Goal: Contribute content

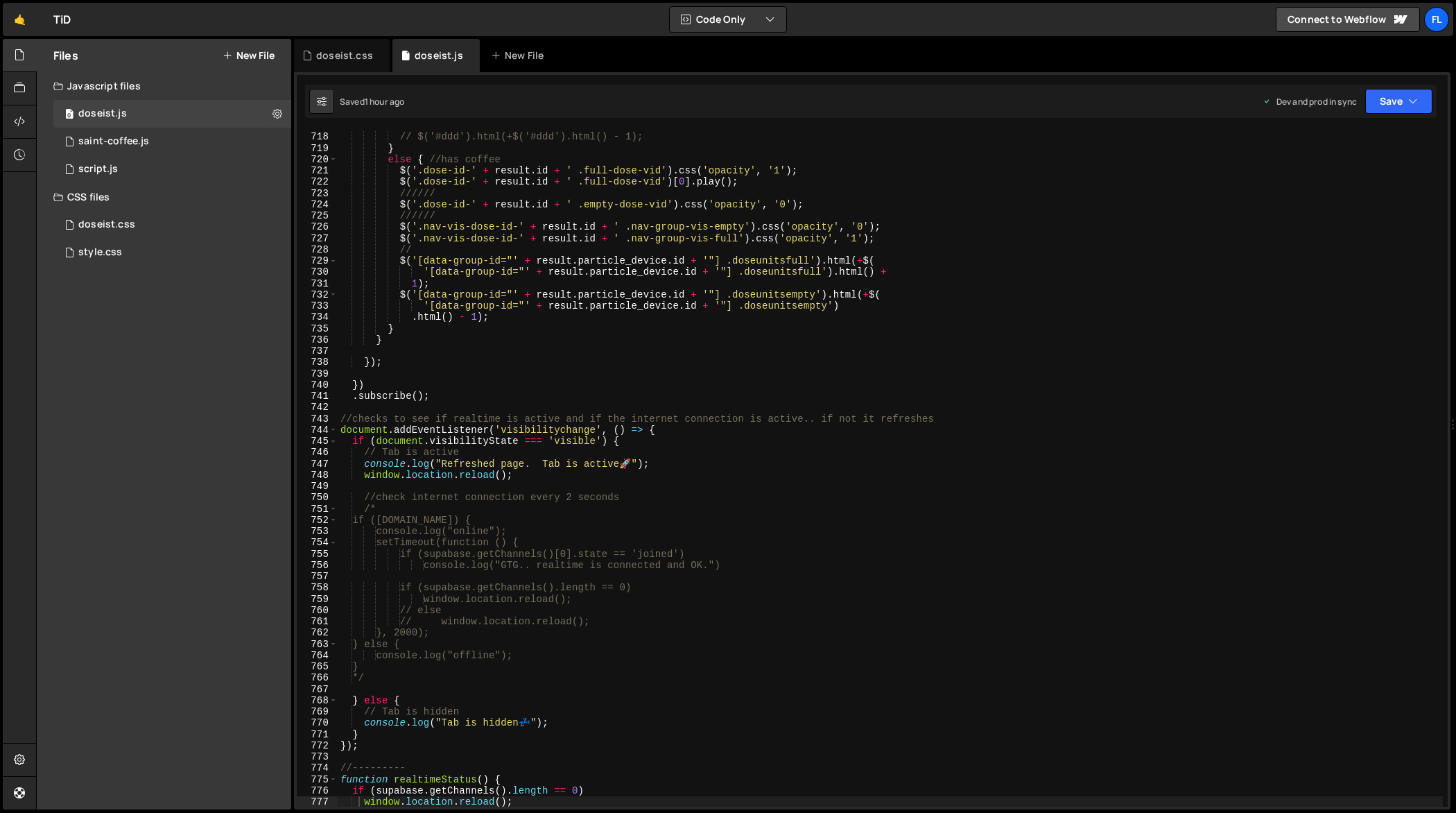
scroll to position [8124, 0]
click at [569, 264] on div "// $('#ddd').html(+$('#ddd').html() + 1); // $('#ddd').html(+$('#ddd').html() -…" at bounding box center [891, 470] width 1106 height 700
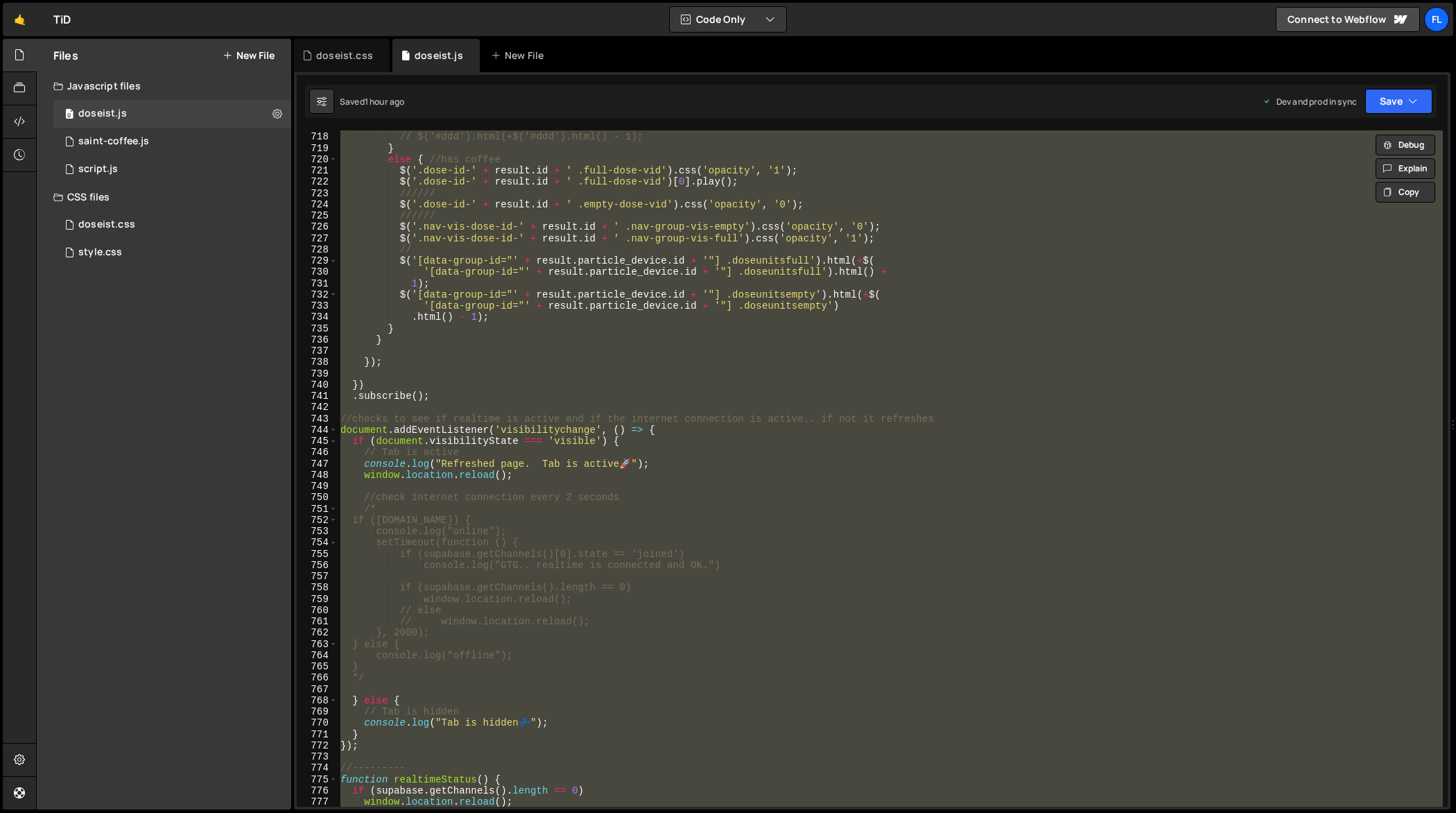
paste textarea
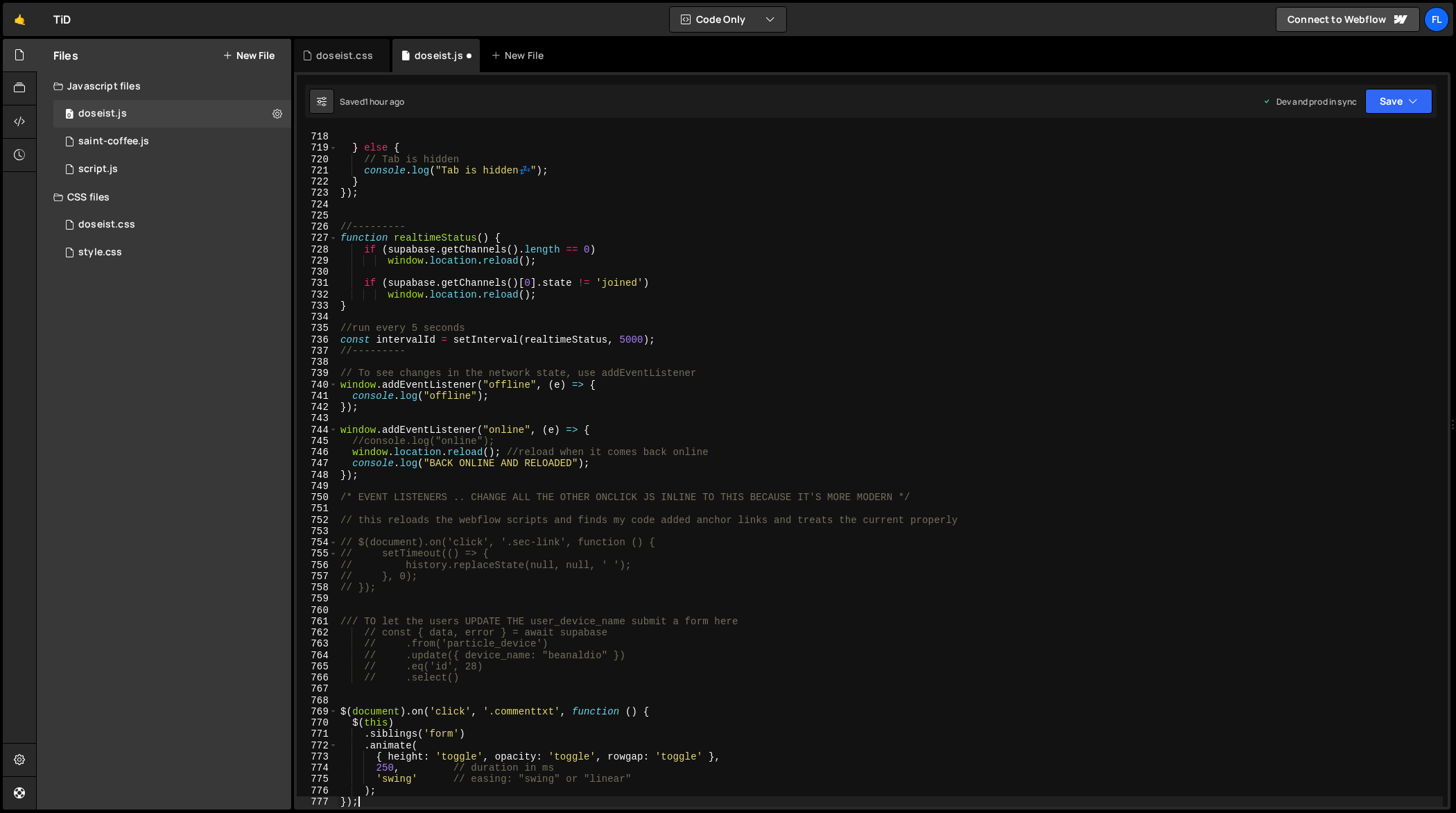
type textarea "if (supabase.getChannels().length == 0)"
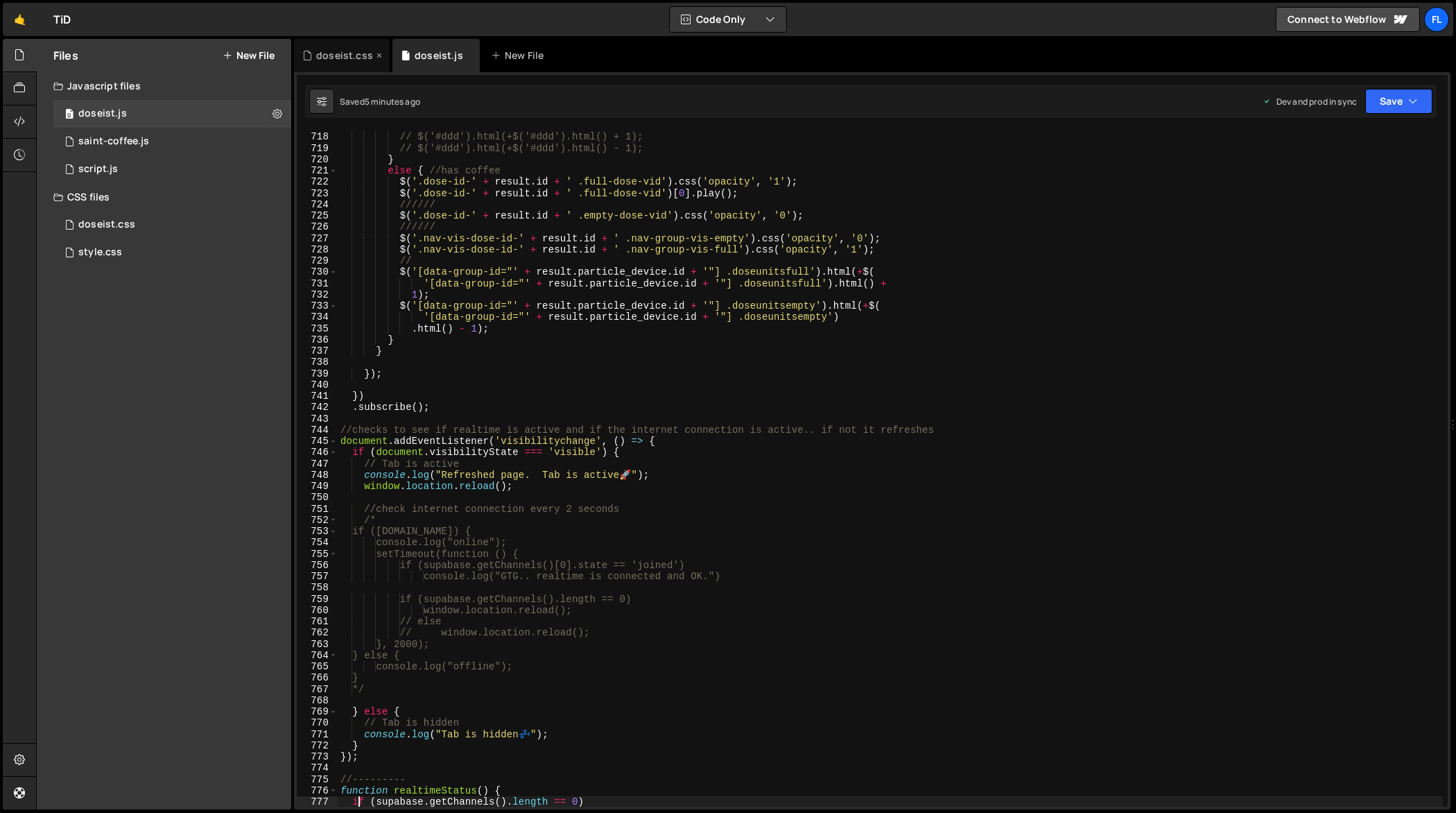
click at [354, 59] on div "doseist.css" at bounding box center [344, 56] width 56 height 14
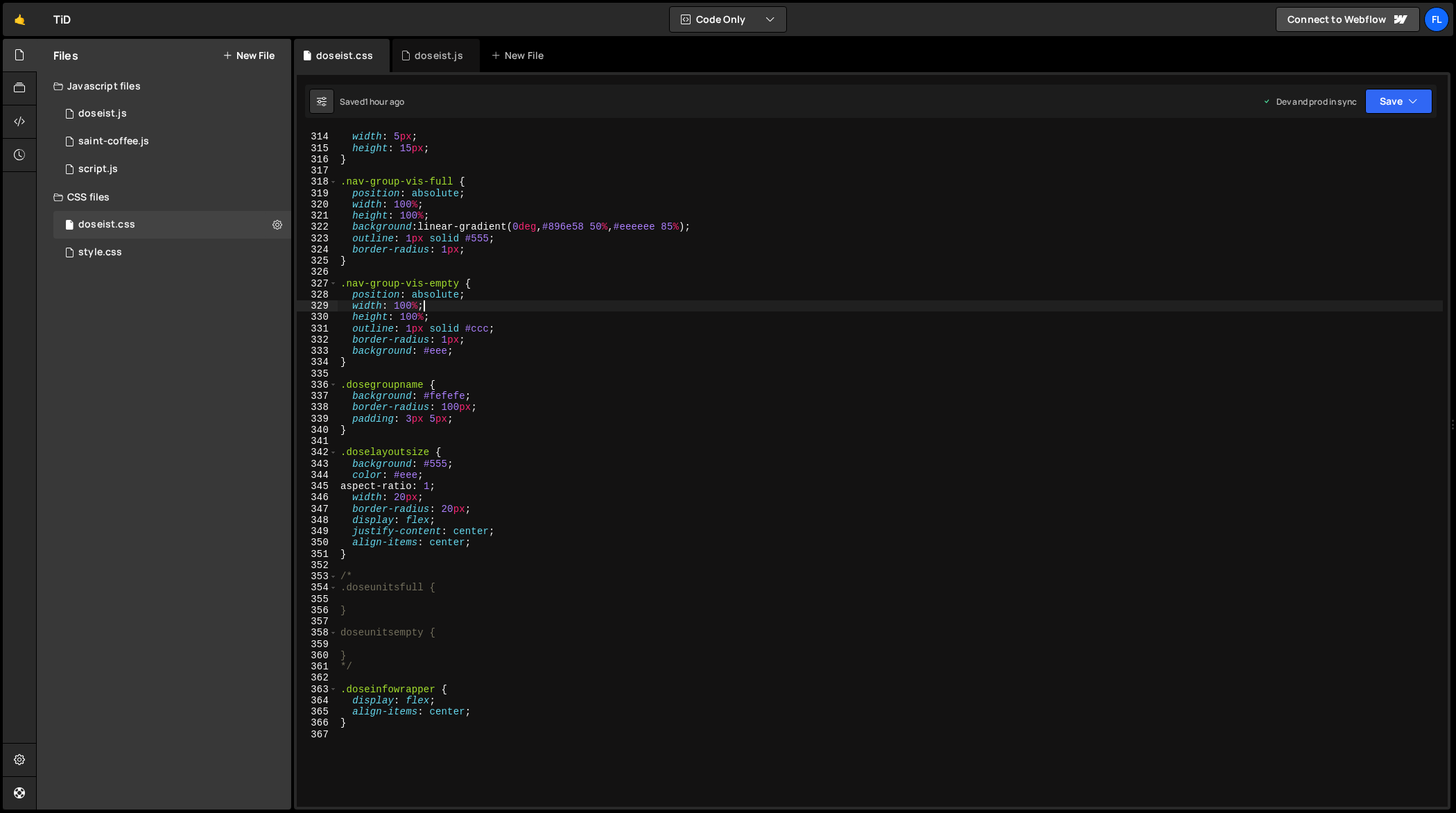
click at [506, 303] on div "position : relative ; width : 5 px ; height : 15 px ; } .nav-group-vis-full { p…" at bounding box center [891, 470] width 1106 height 700
type textarea "}"
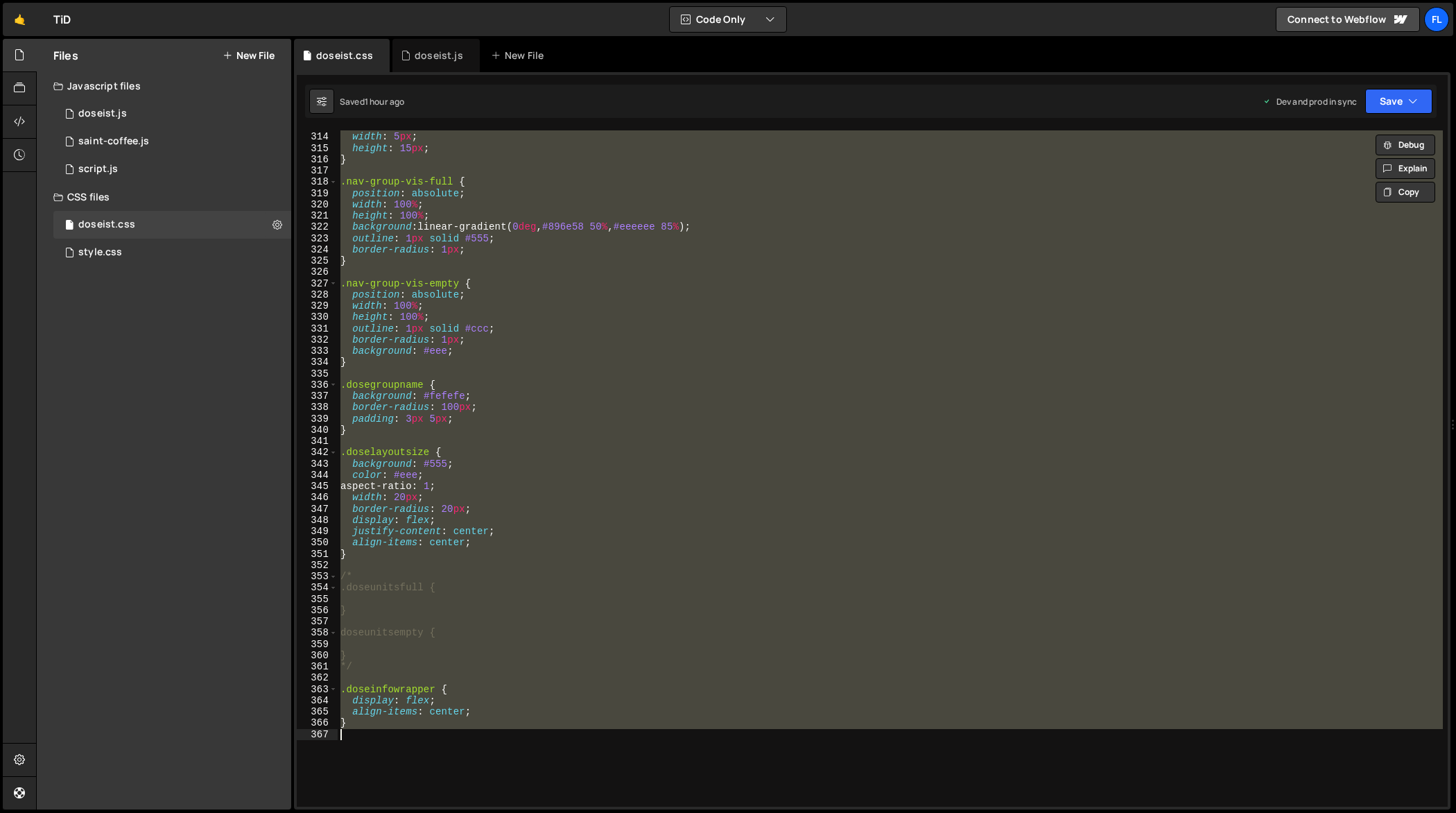
paste textarea
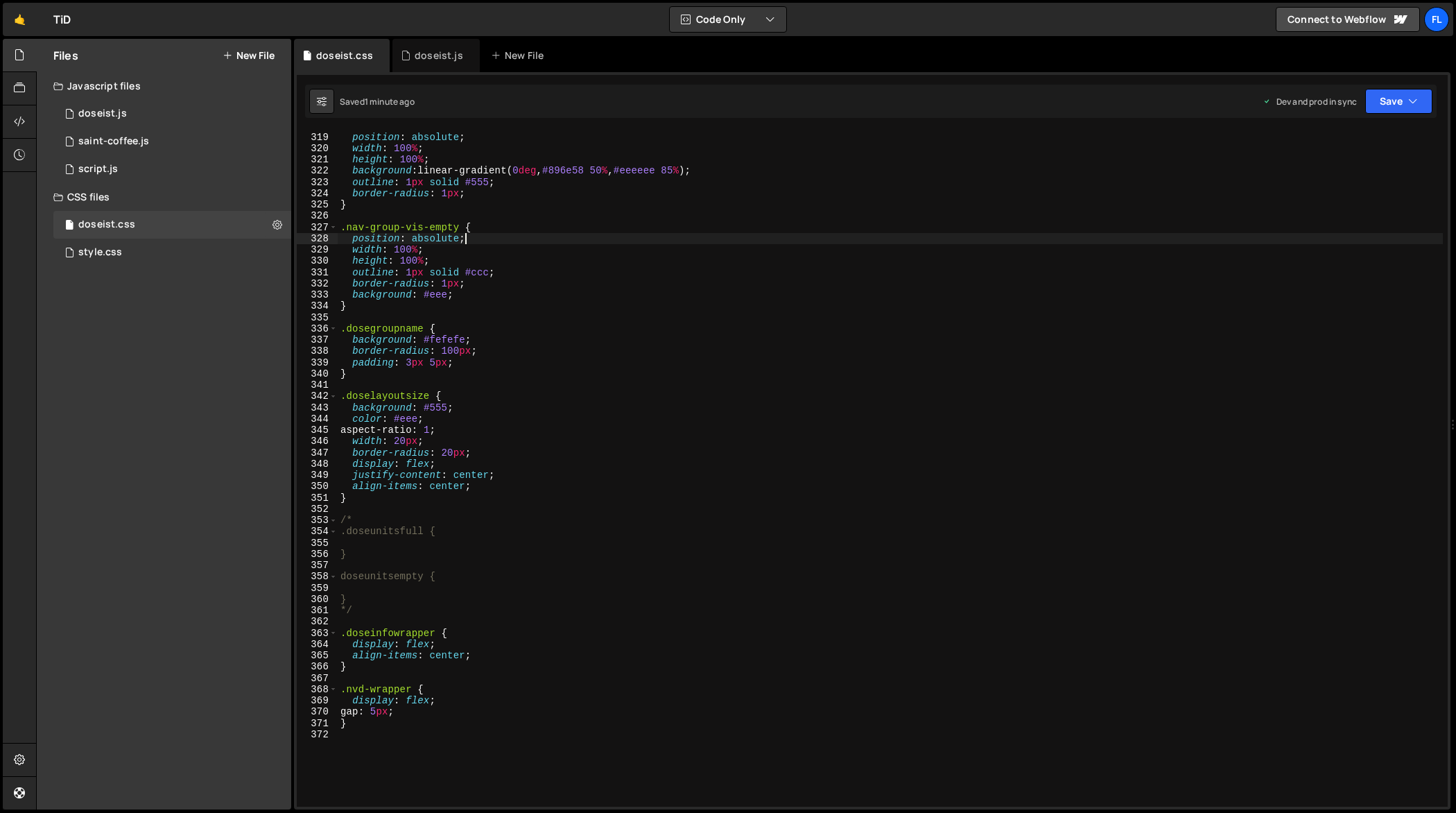
click at [593, 237] on div ".nav-group-vis-full { position : absolute ; width : 100 % ; height : 100 % ; ba…" at bounding box center [891, 470] width 1106 height 700
type textarea "}"
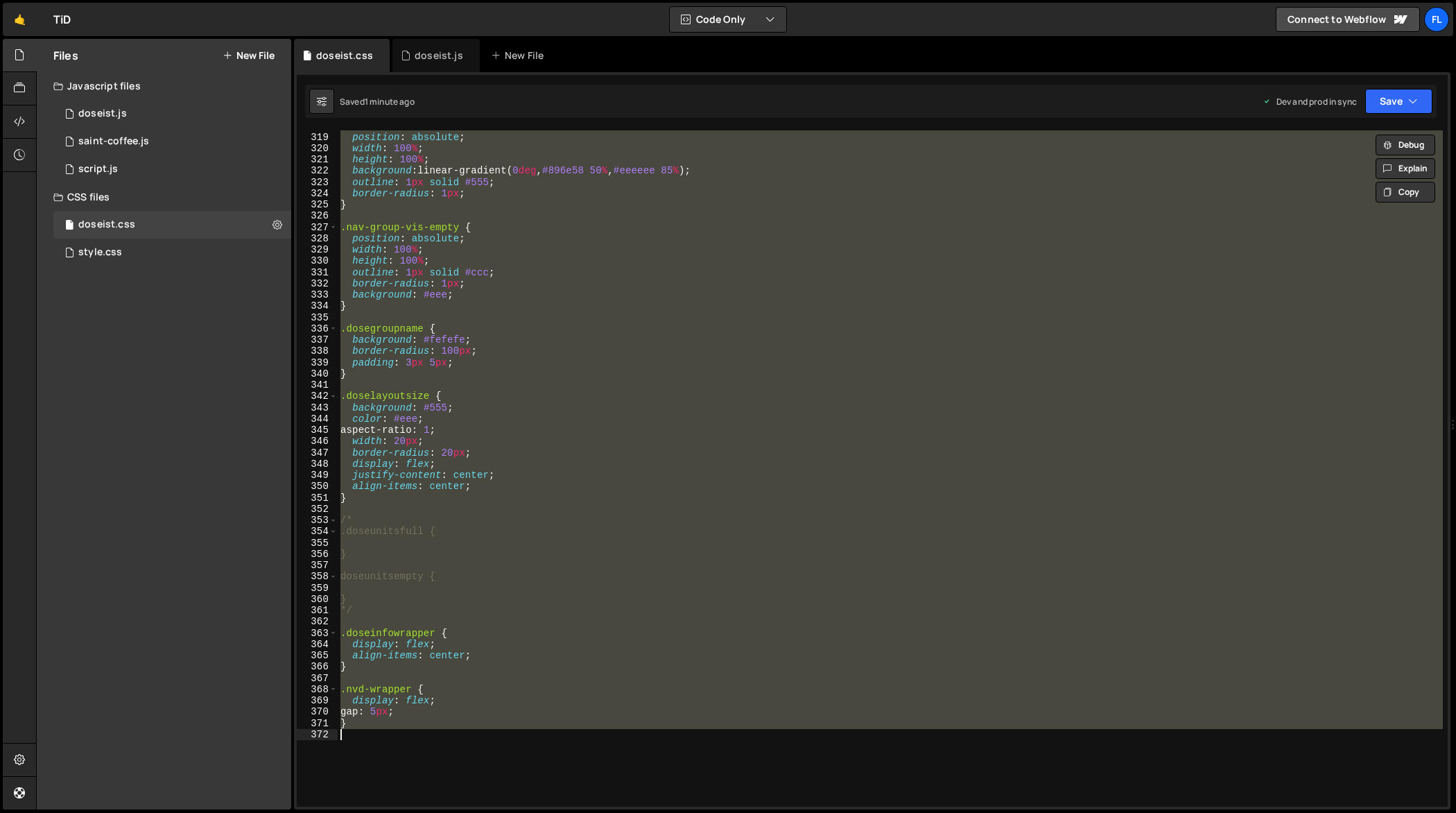
paste textarea
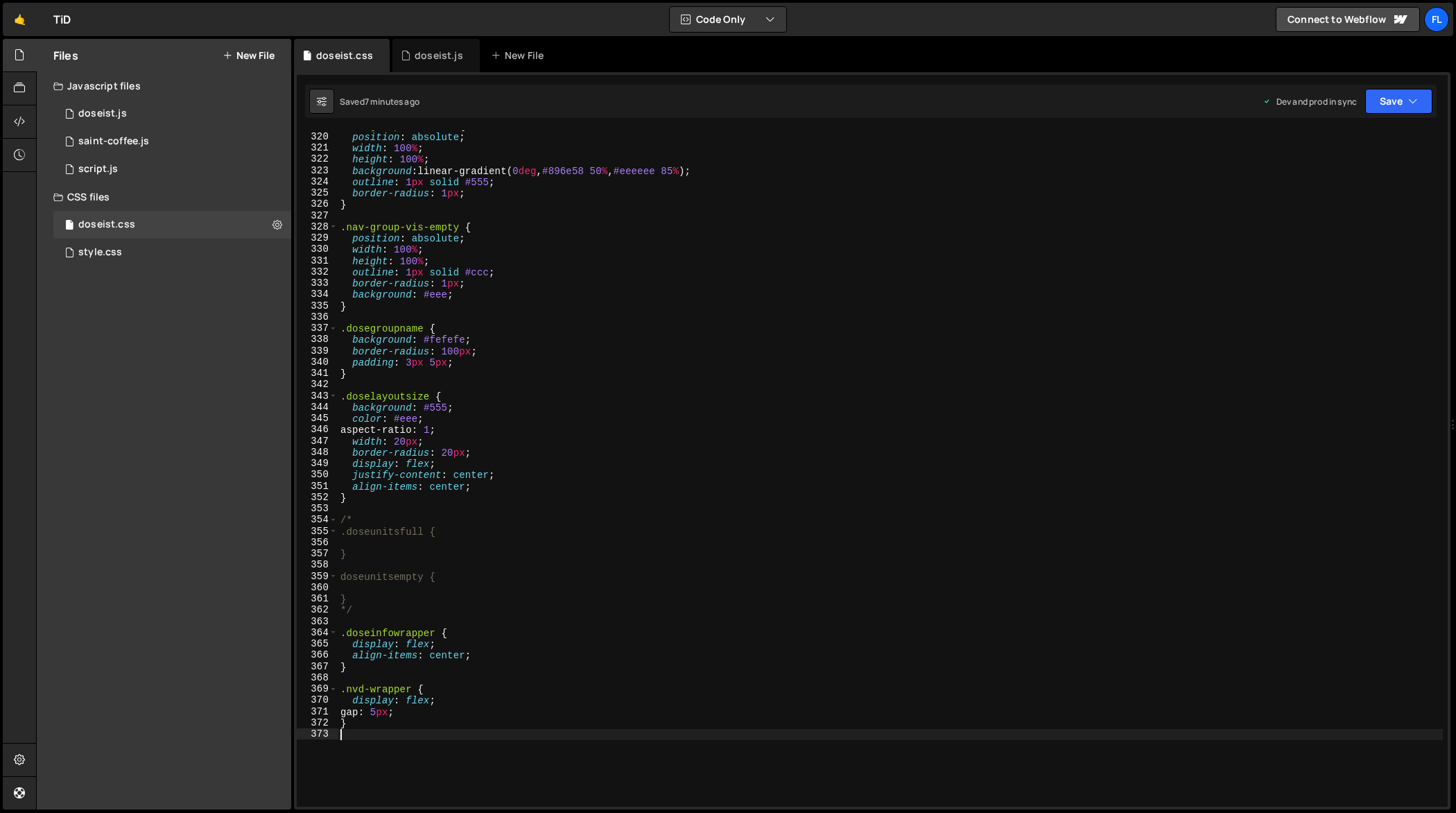
click at [604, 280] on div ".nav-group-vis-full { position : absolute ; width : 100 % ; height : 100 % ; ba…" at bounding box center [891, 470] width 1106 height 700
type textarea "}"
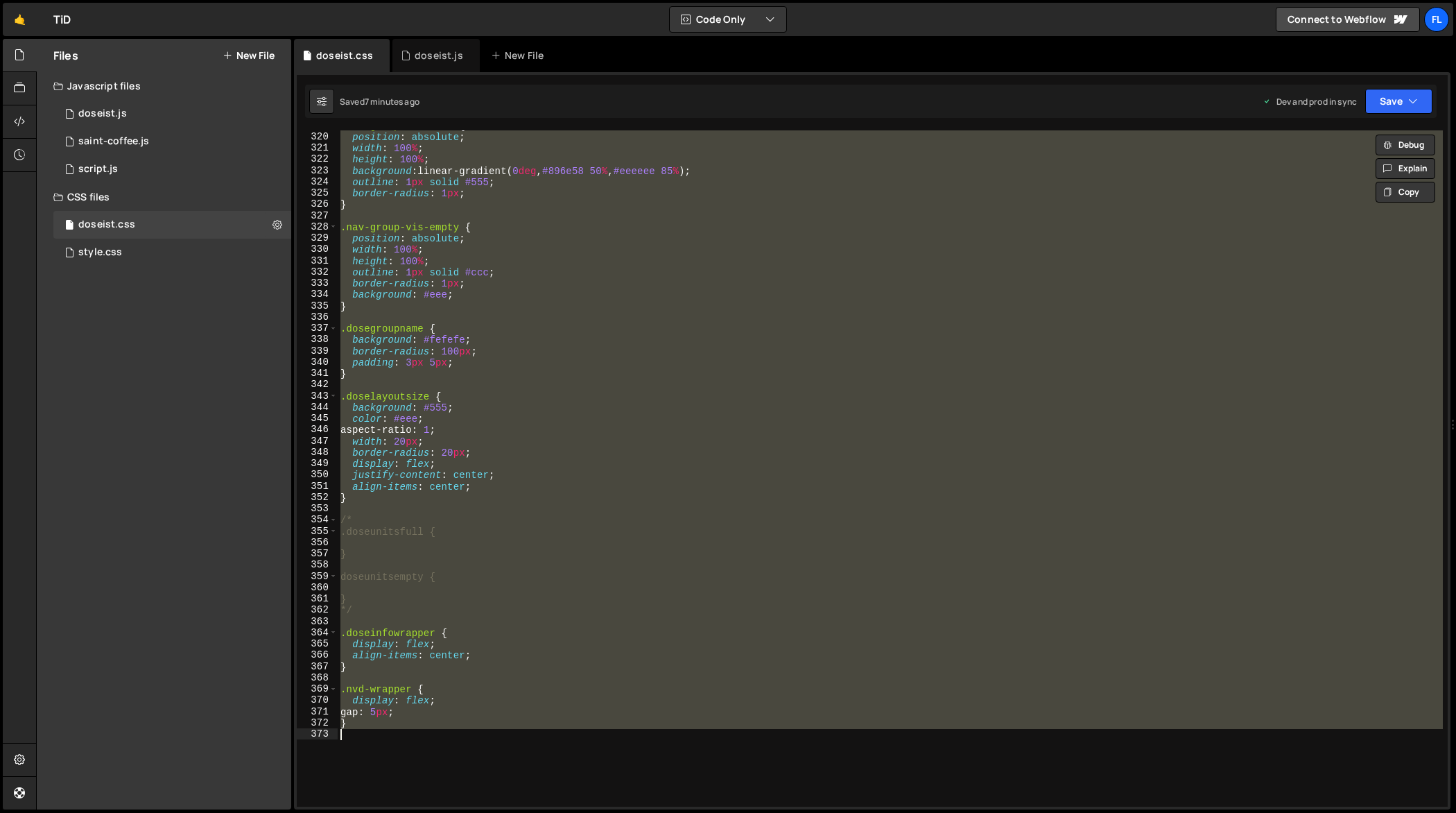
paste textarea
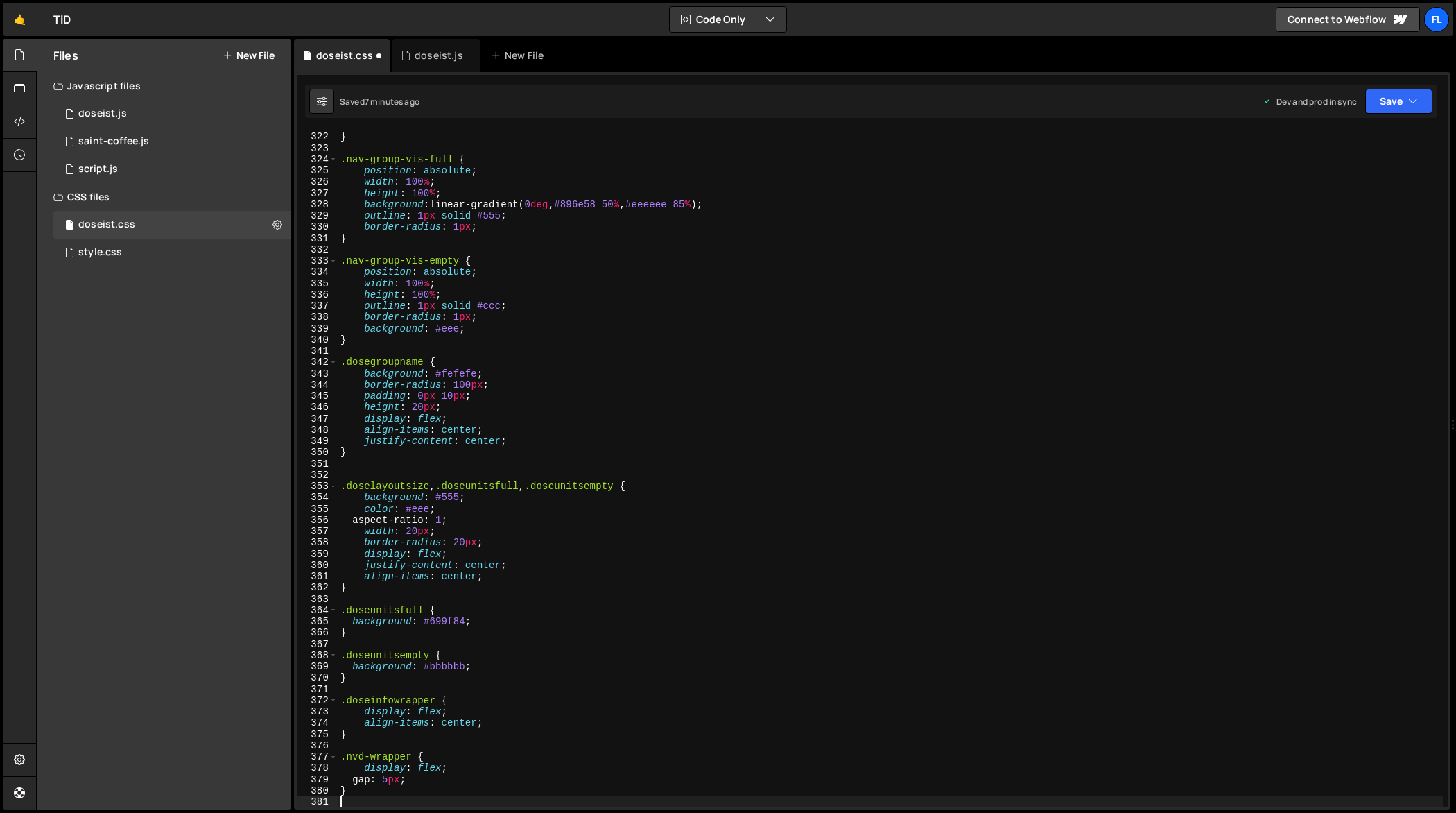
scroll to position [3617, 0]
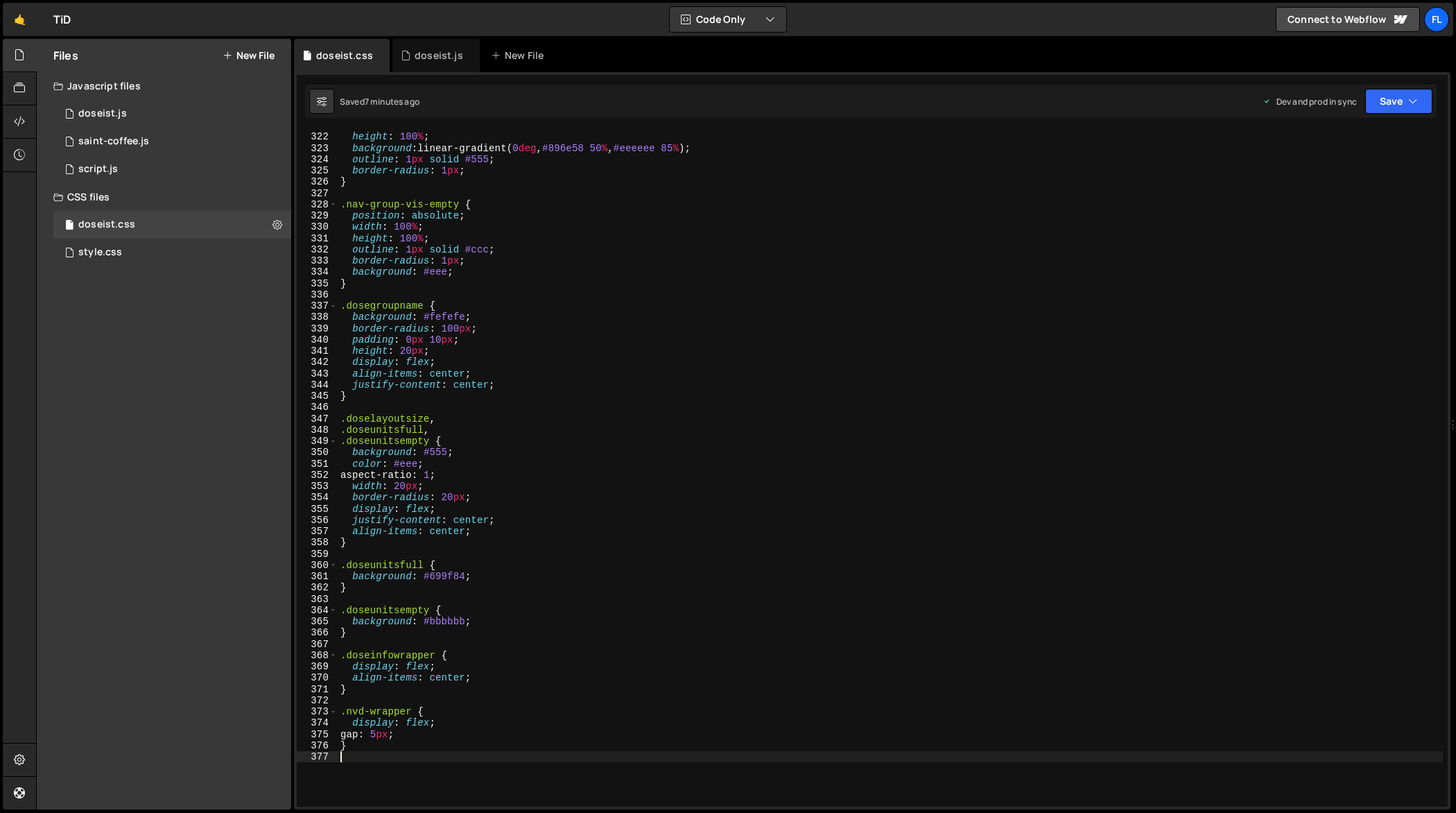
click at [566, 297] on div "width : 100 % ; height : 100 % ; background : linear-gradient( 0 deg , #896e58 …" at bounding box center [891, 470] width 1106 height 700
type textarea "}"
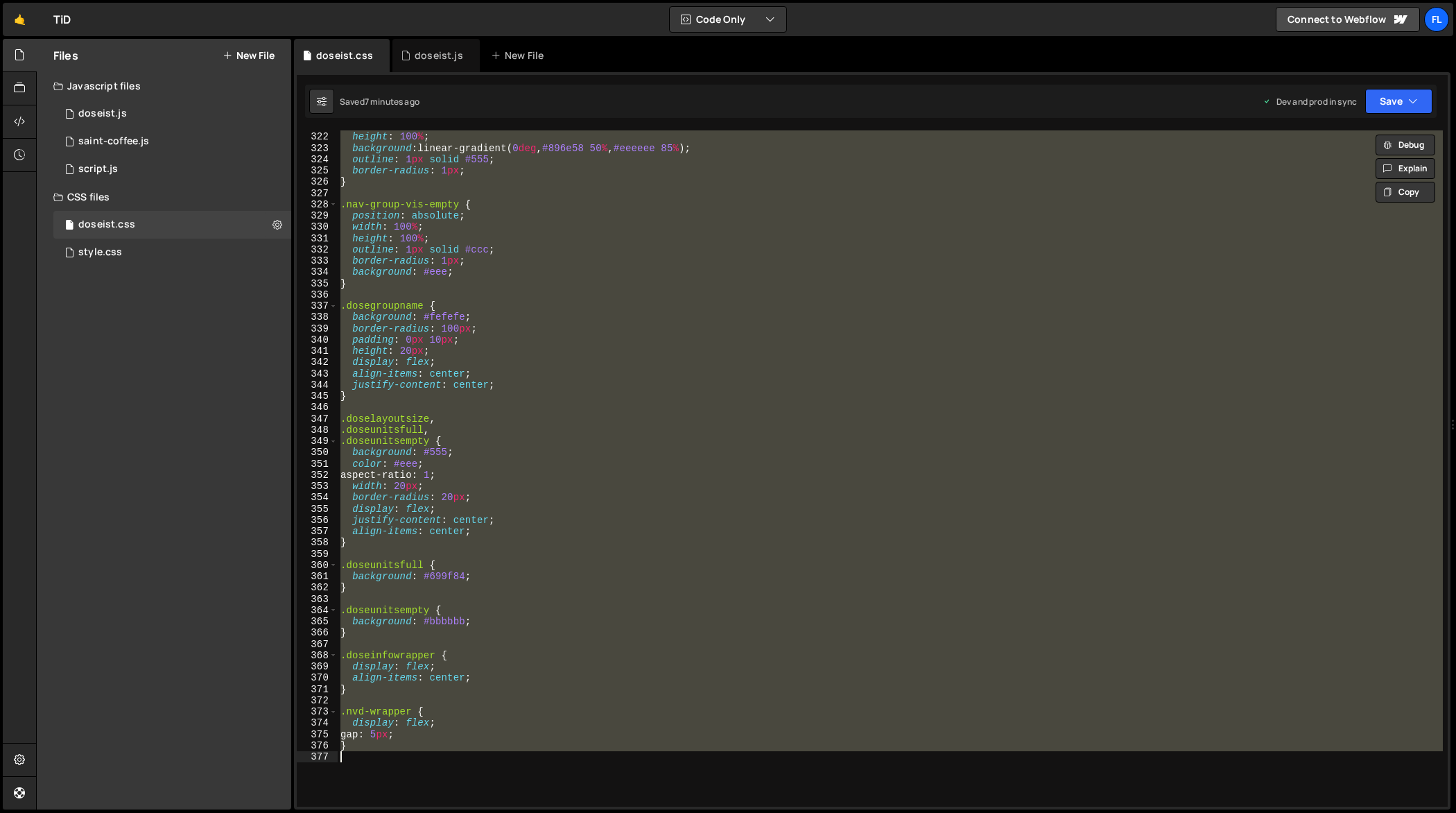
paste textarea
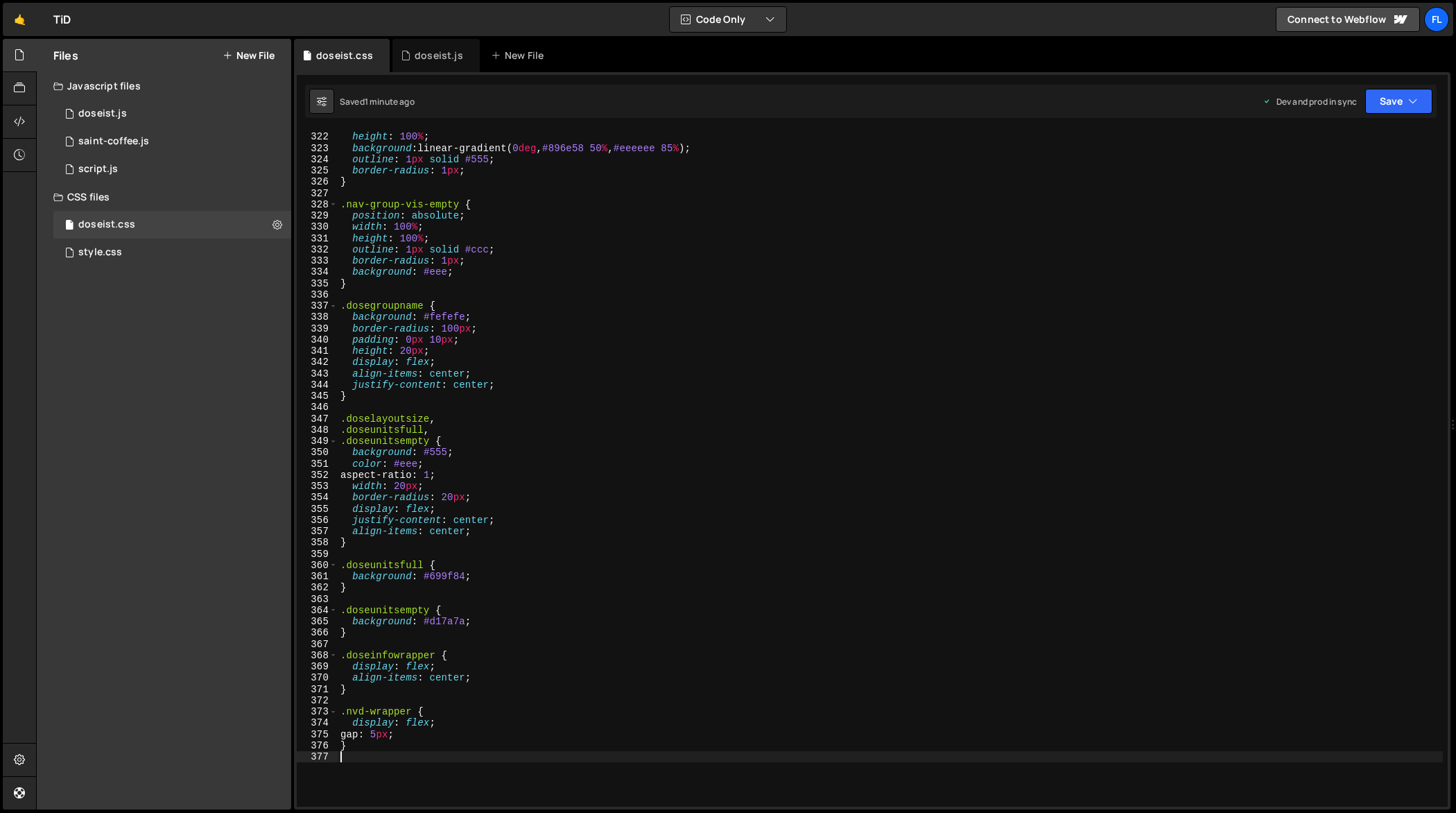
click at [604, 251] on div "width : 100 % ; height : 100 % ; background : linear-gradient( 0 deg , #896e58 …" at bounding box center [891, 470] width 1106 height 700
type textarea "}"
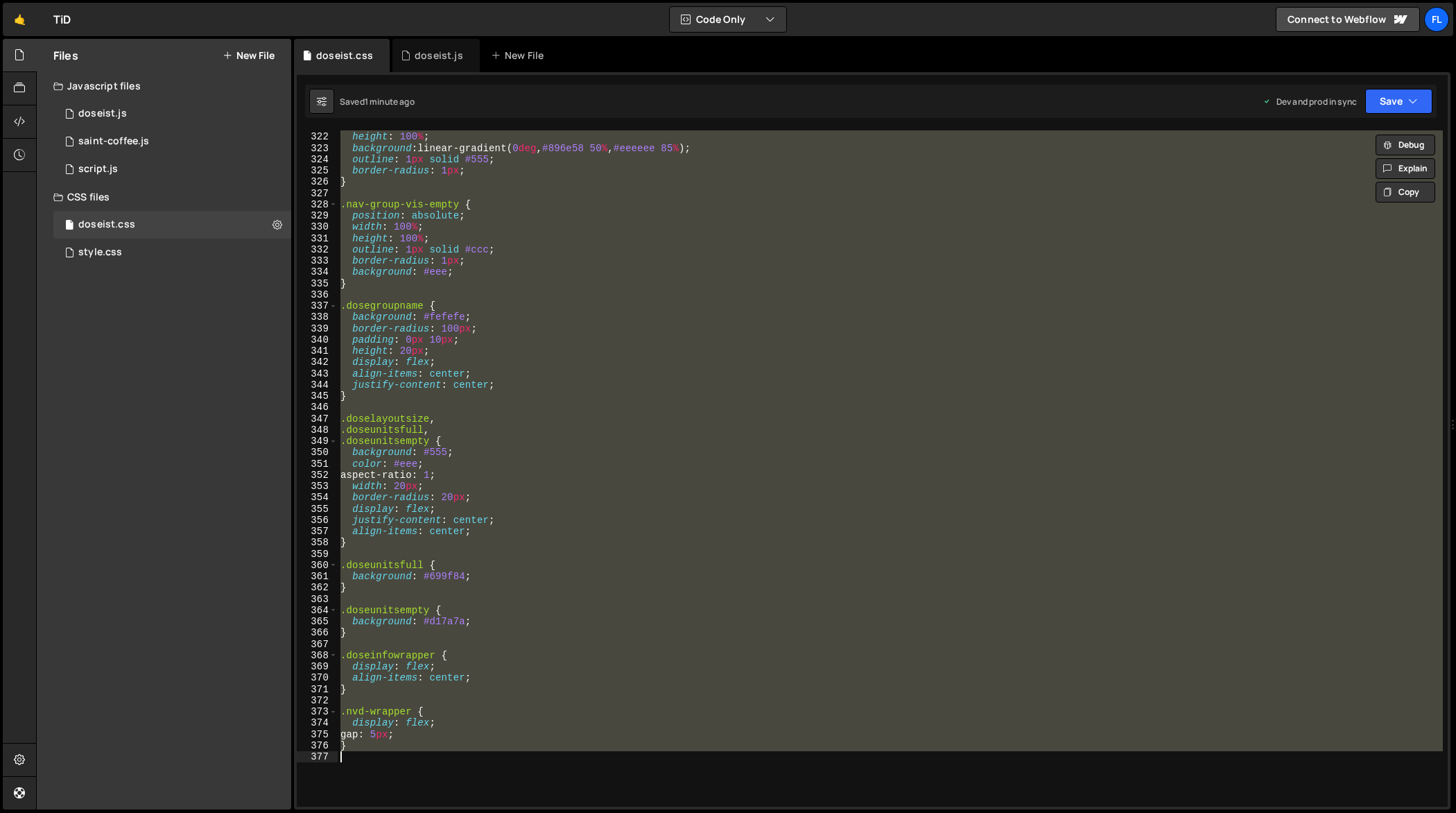
paste textarea
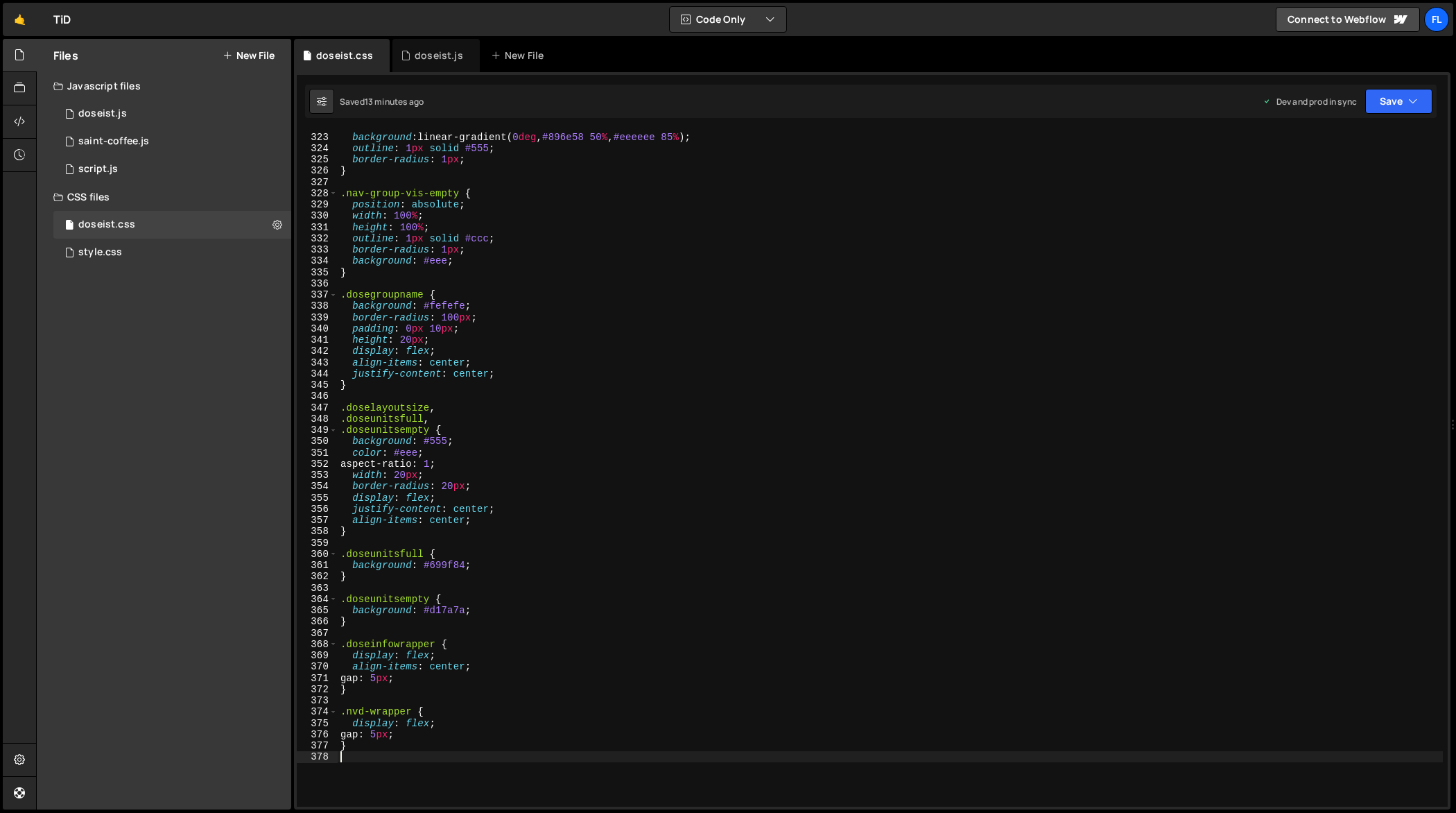
click at [555, 274] on div "height : 100 % ; background : linear-gradient( 0 deg , #896e58 50 % , #eeeeee 8…" at bounding box center [891, 470] width 1106 height 700
type textarea "}"
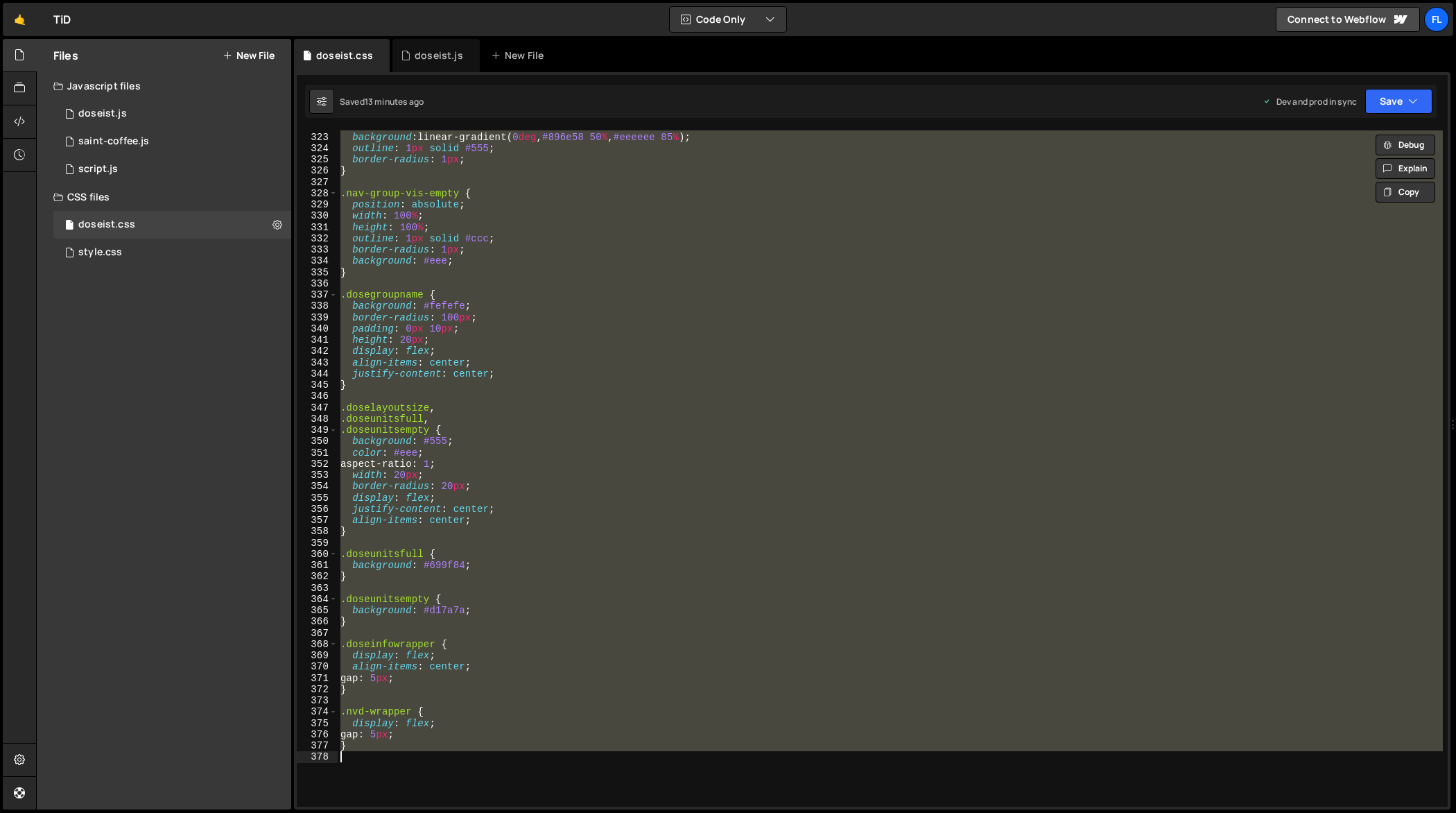
paste textarea
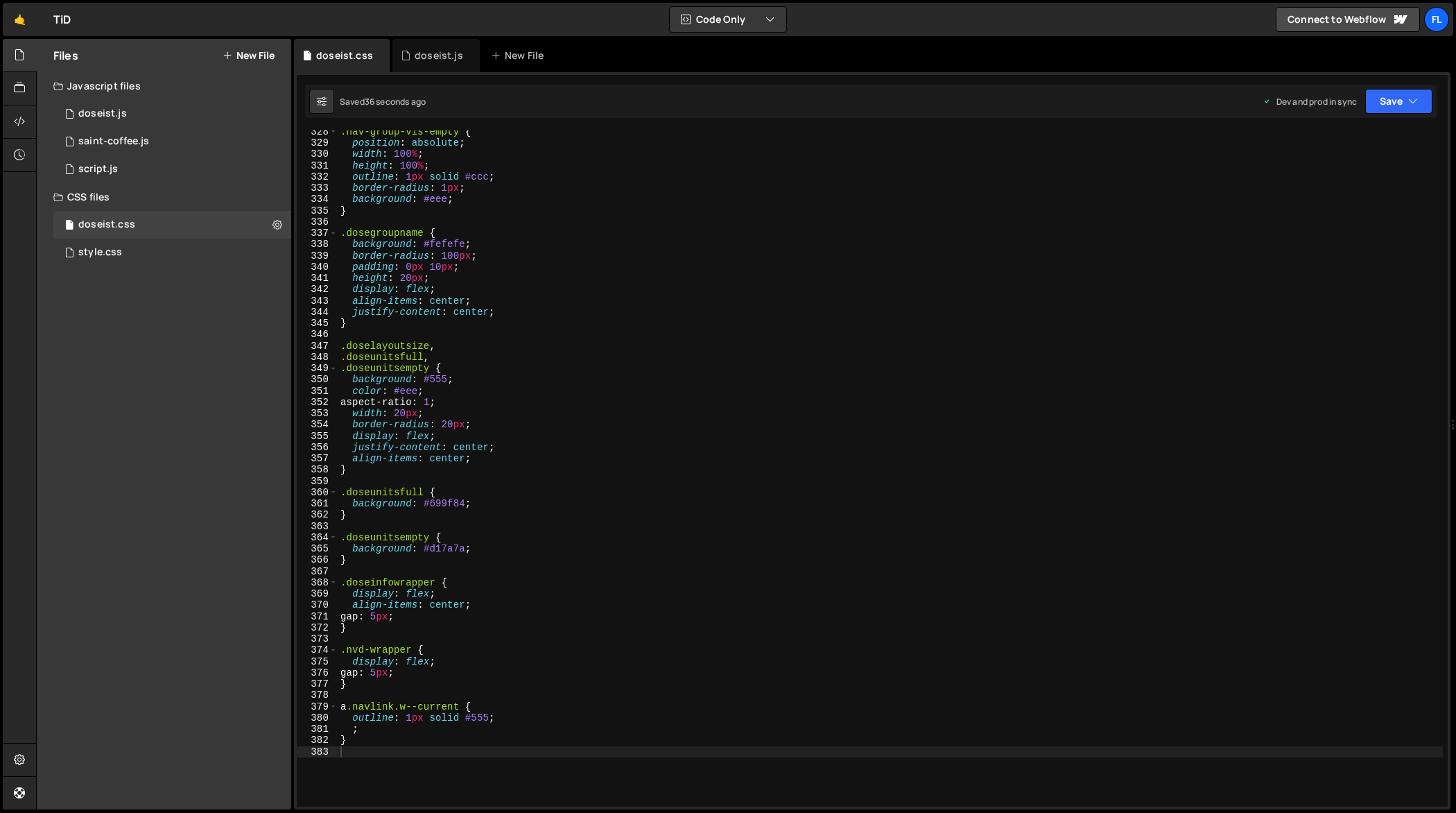
scroll to position [3688, 0]
click at [529, 271] on div ".nav-group-vis-empty { position : absolute ; width : 100 % ; height : 100 % ; o…" at bounding box center [891, 476] width 1106 height 700
type textarea "}"
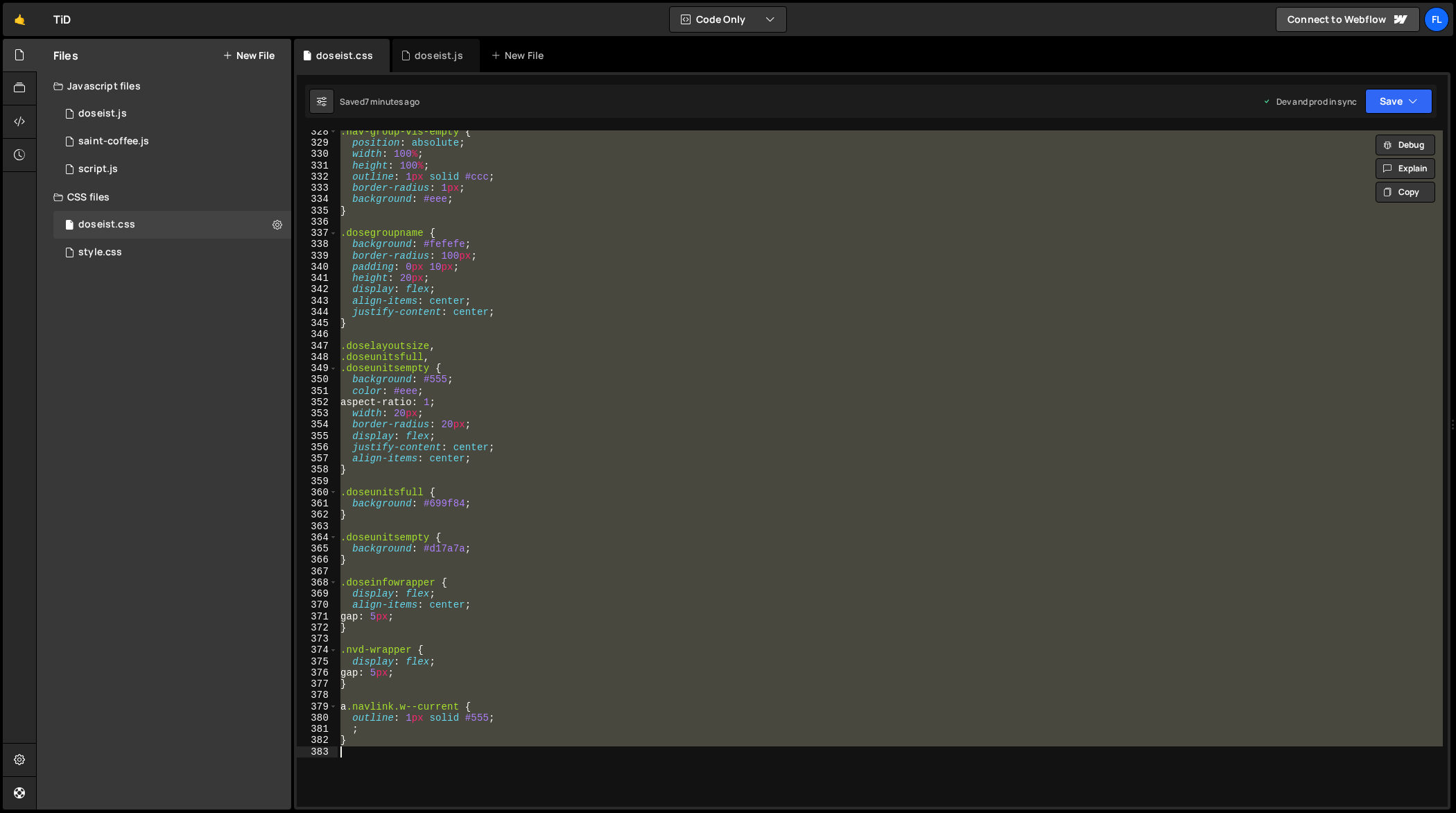
paste textarea
